Goal: Complete application form

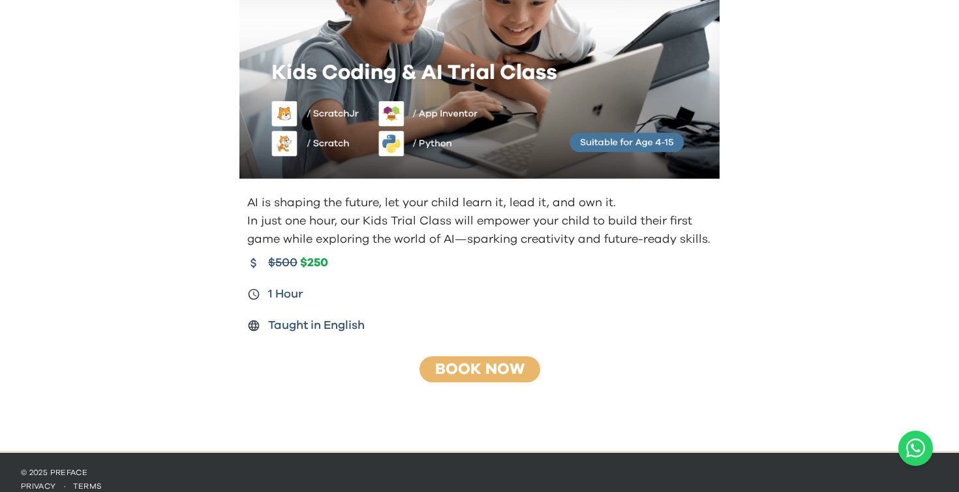
scroll to position [160, 0]
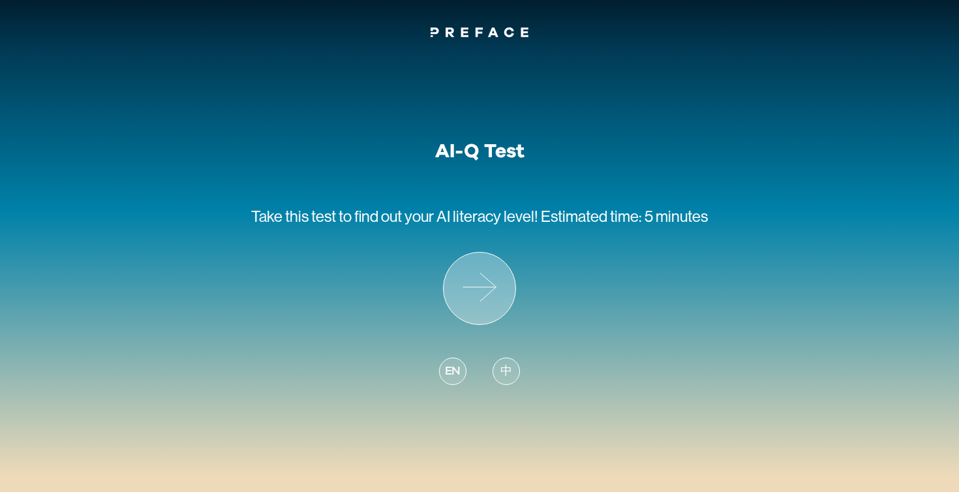
click at [472, 291] on icon at bounding box center [480, 288] width 72 height 72
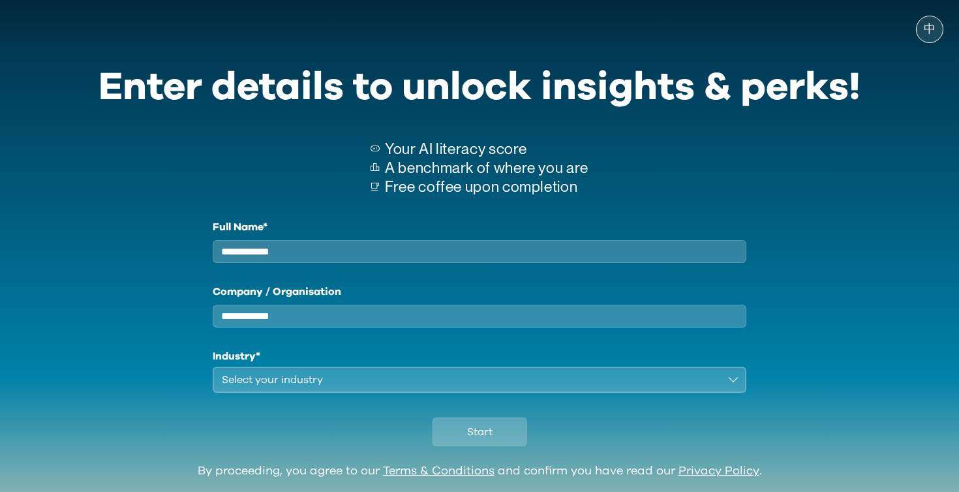
scroll to position [51, 0]
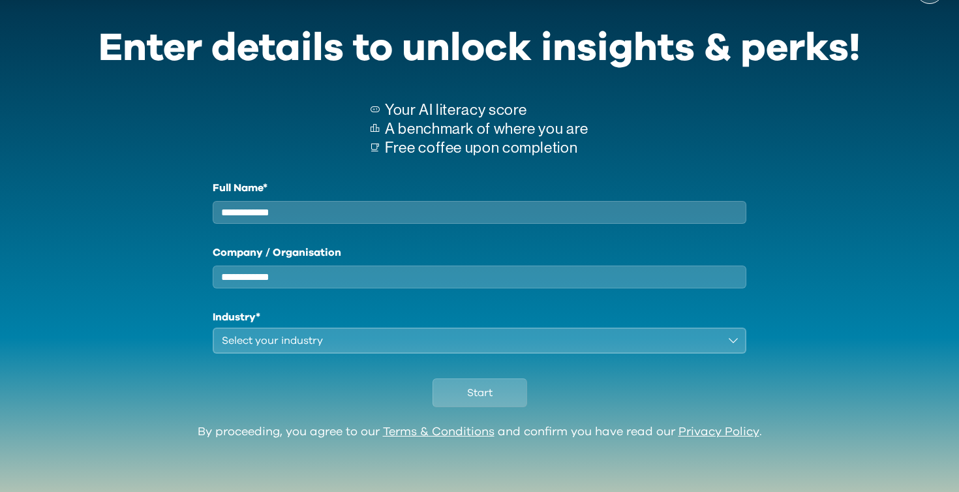
click at [417, 279] on input "Company / Organisation" at bounding box center [480, 277] width 534 height 23
click at [410, 332] on button "Select your industry" at bounding box center [480, 341] width 534 height 26
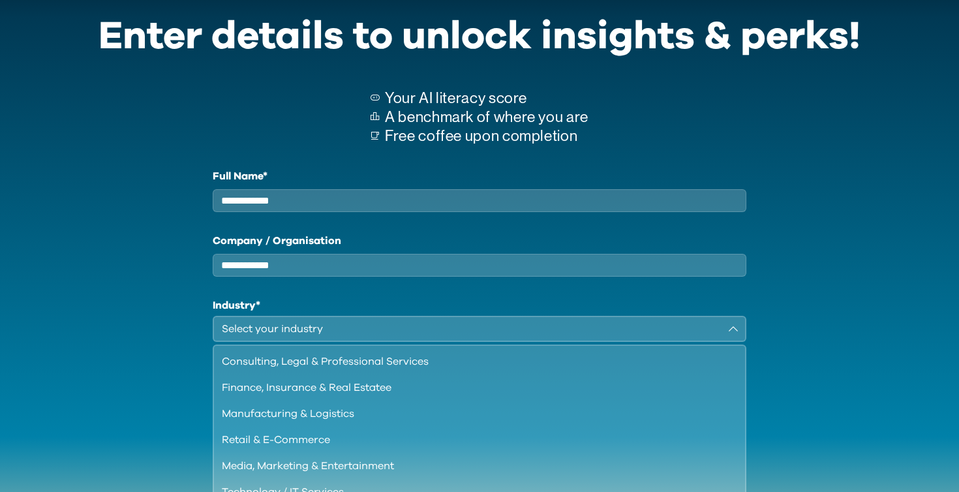
click at [409, 337] on div "Select your industry" at bounding box center [470, 329] width 497 height 16
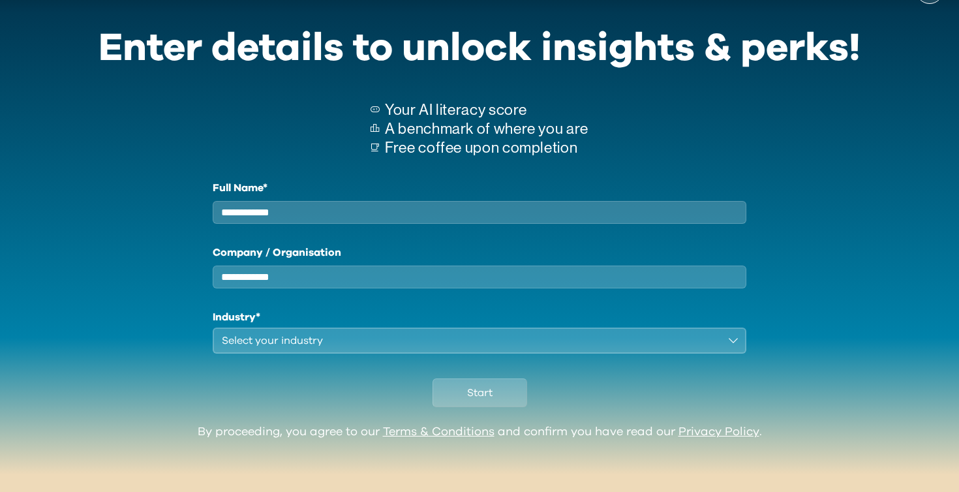
click at [409, 343] on div "Select your industry" at bounding box center [470, 341] width 497 height 16
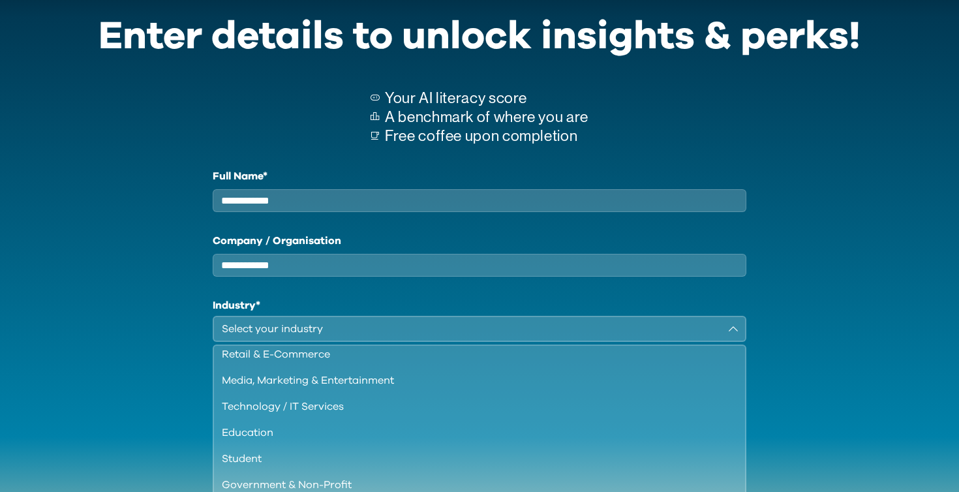
scroll to position [112, 0]
click at [145, 234] on div "Full Name* Company / Organisation Industry* Select your industry Consulting, Le…" at bounding box center [480, 333] width 762 height 330
